Goal: Answer question/provide support

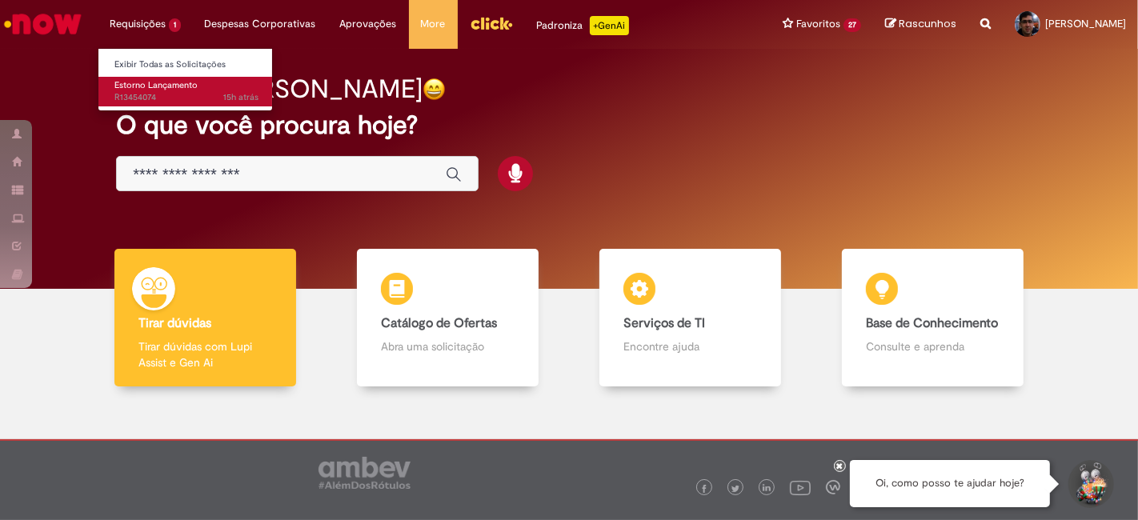
click at [171, 87] on span "Estorno Lançamento" at bounding box center [155, 85] width 83 height 12
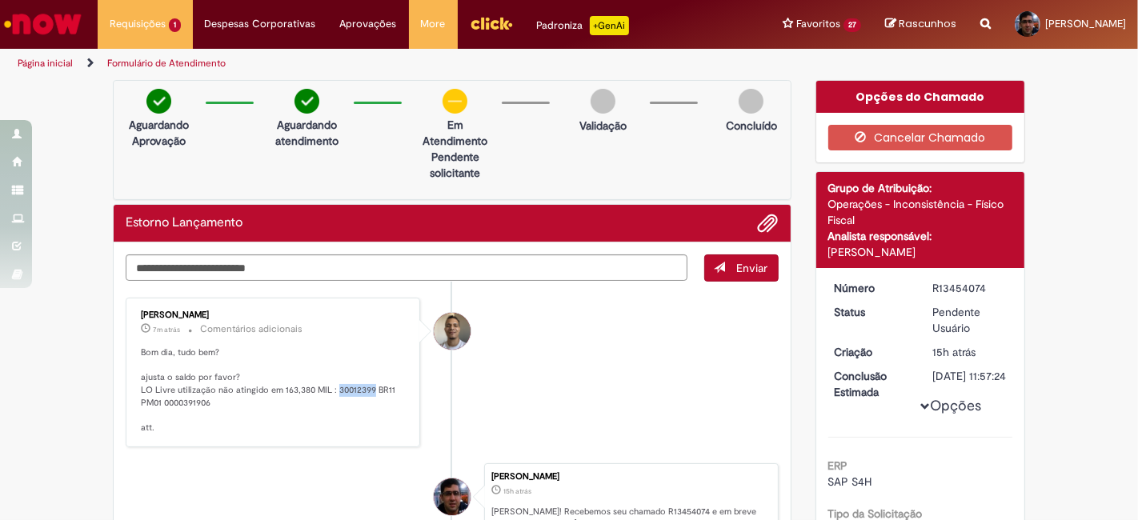
drag, startPoint x: 329, startPoint y: 389, endPoint x: 365, endPoint y: 390, distance: 36.0
click at [365, 390] on p "Bom dia, tudo bem? ajusta o saldo por favor? LO Livre utilização não atingido e…" at bounding box center [274, 391] width 266 height 88
copy p "30012399"
drag, startPoint x: 158, startPoint y: 397, endPoint x: 202, endPoint y: 404, distance: 45.4
click at [202, 404] on p "Bom dia, tudo bem? ajusta o saldo por favor? LO Livre utilização não atingido e…" at bounding box center [274, 391] width 266 height 88
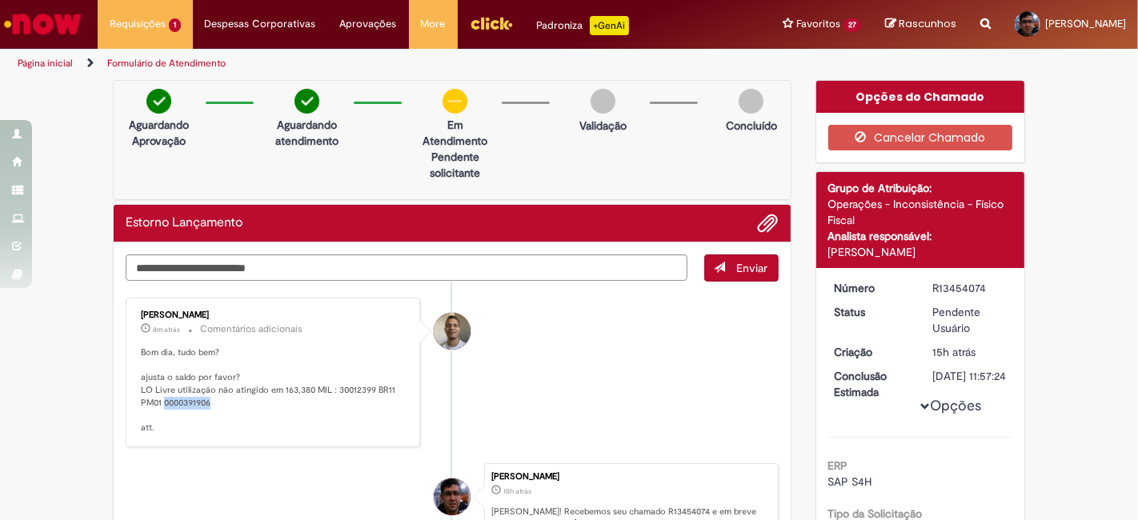
copy p "0000391906"
